Goal: Information Seeking & Learning: Learn about a topic

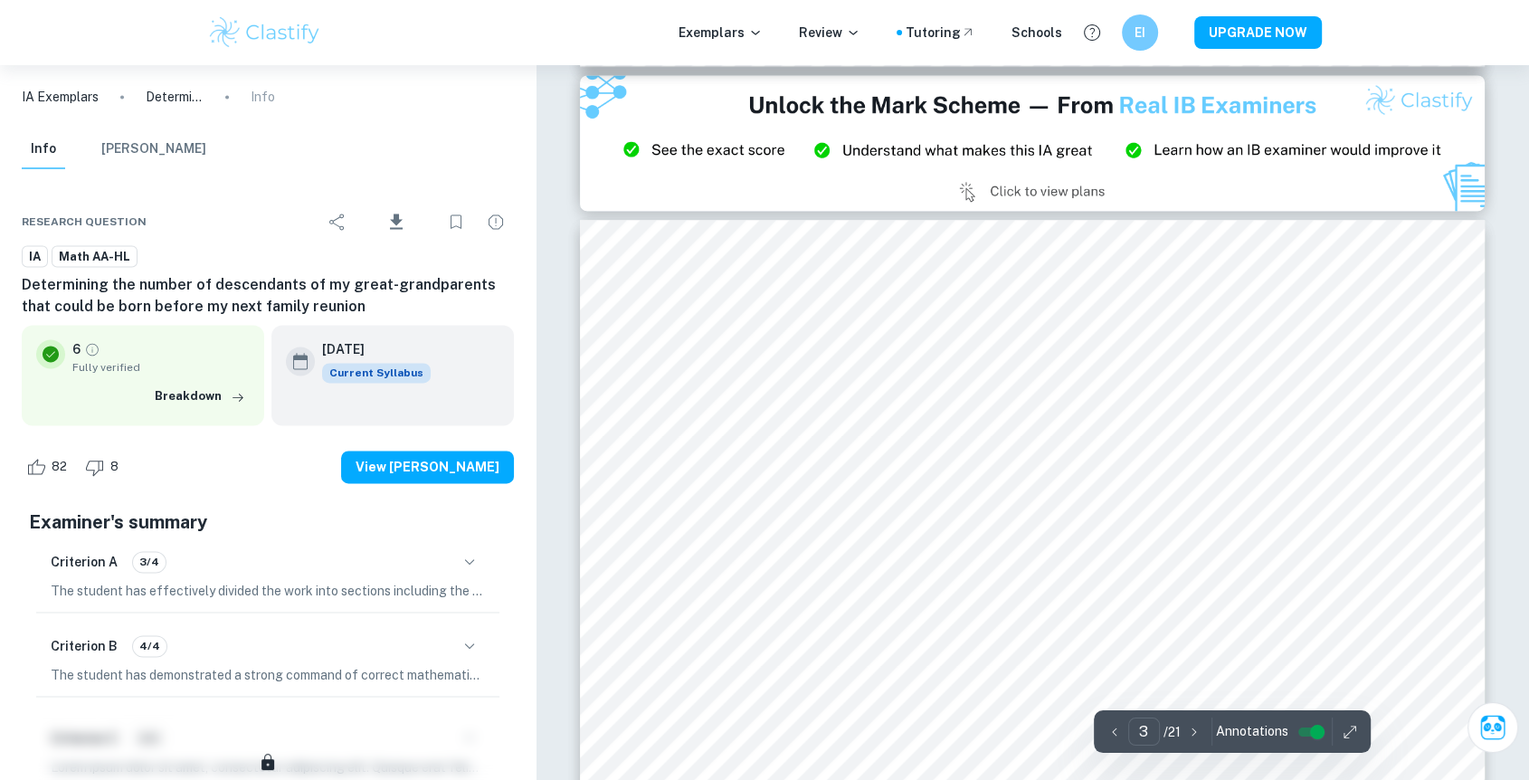
scroll to position [2815, 0]
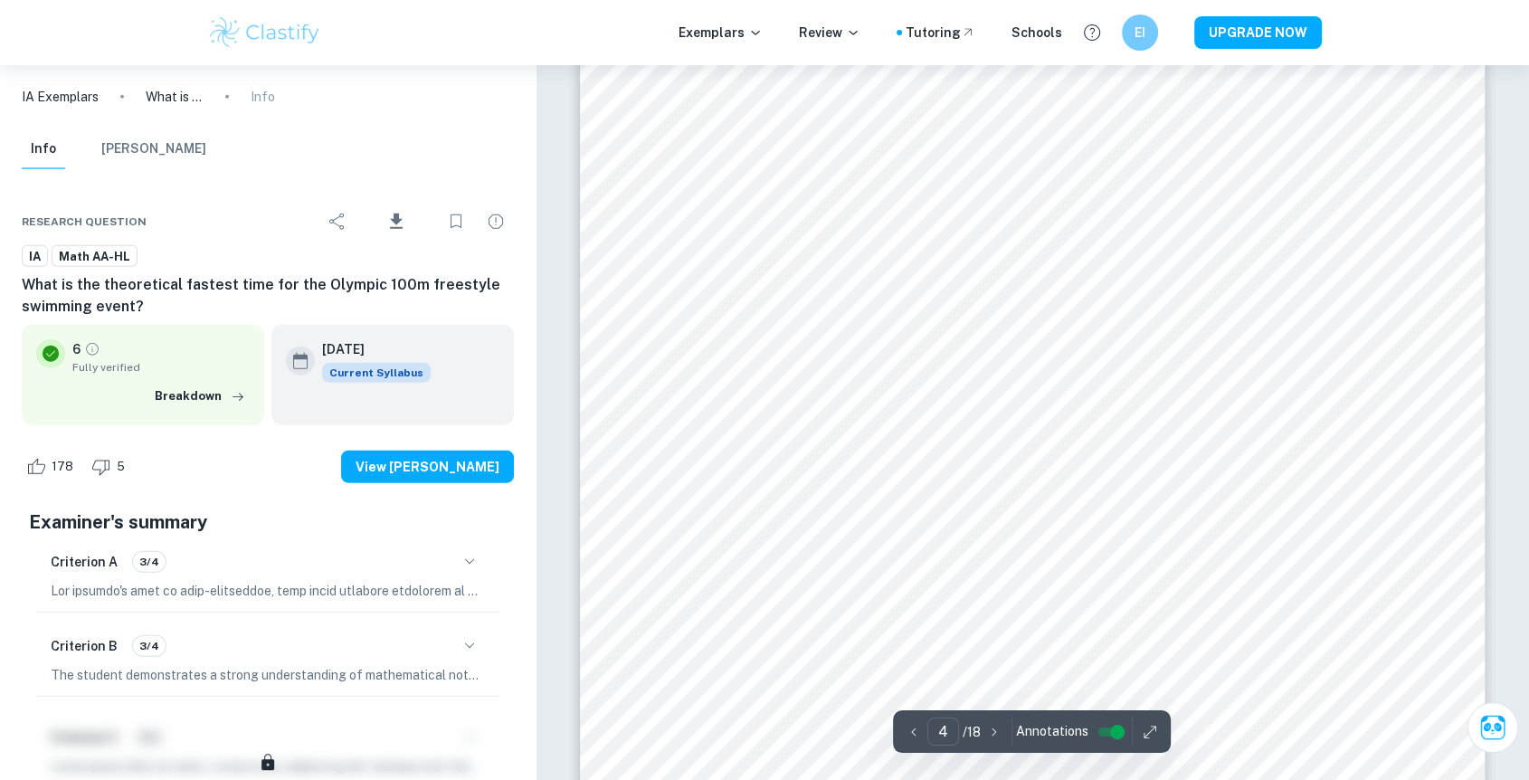
scroll to position [4287, 0]
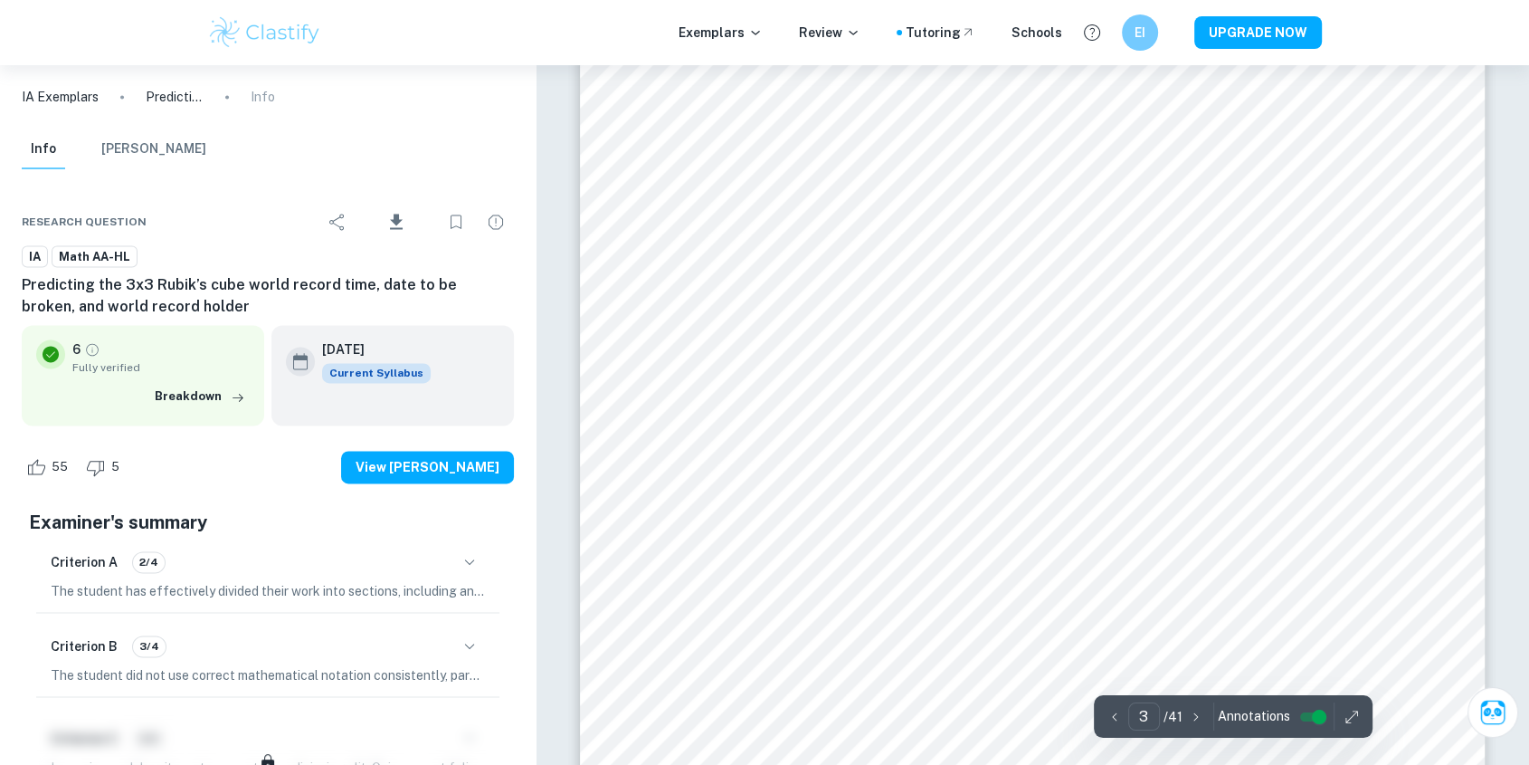
scroll to position [2815, 0]
